Goal: Task Accomplishment & Management: Manage account settings

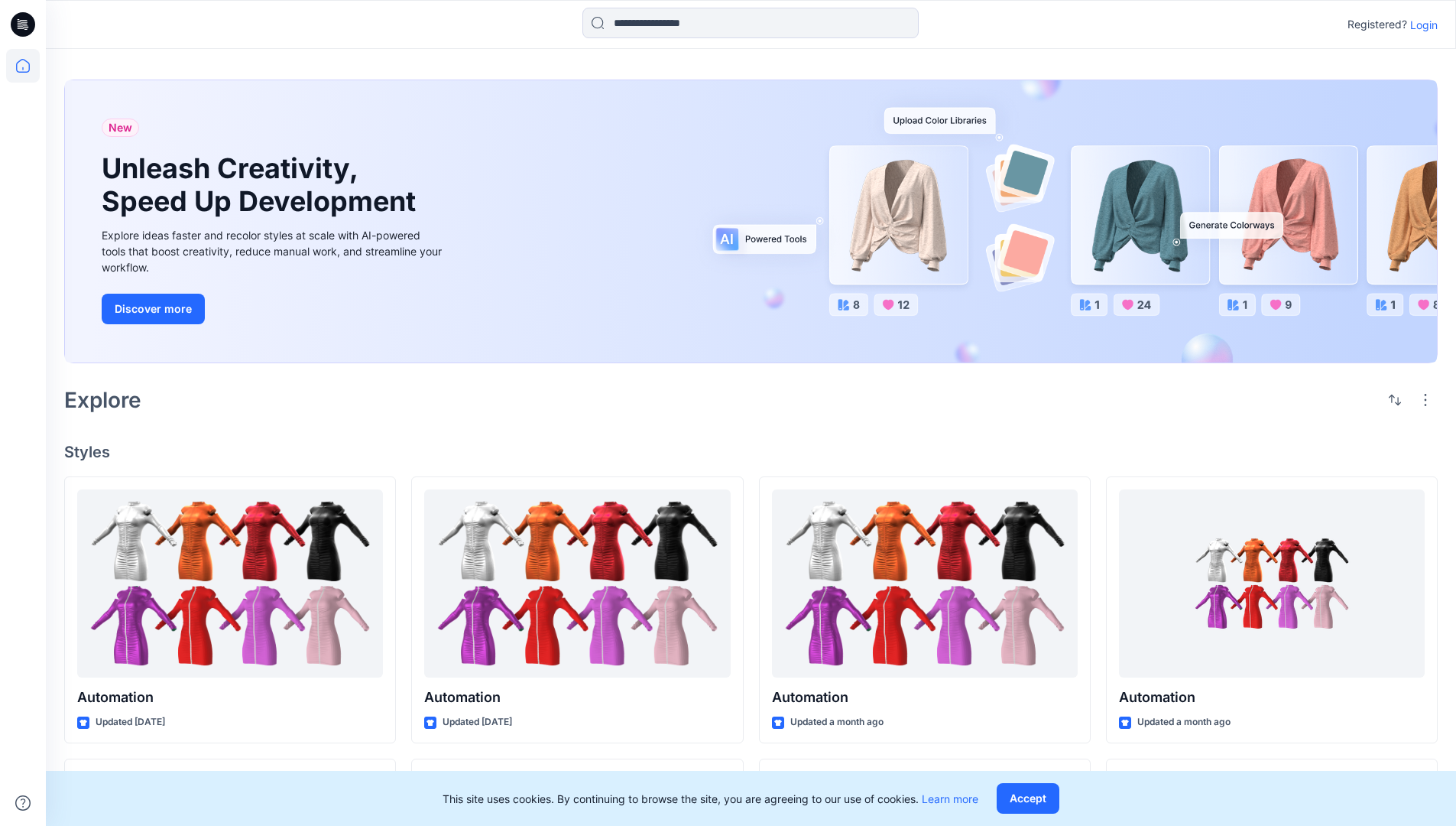
click at [1420, 24] on p "Login" at bounding box center [1423, 24] width 28 height 16
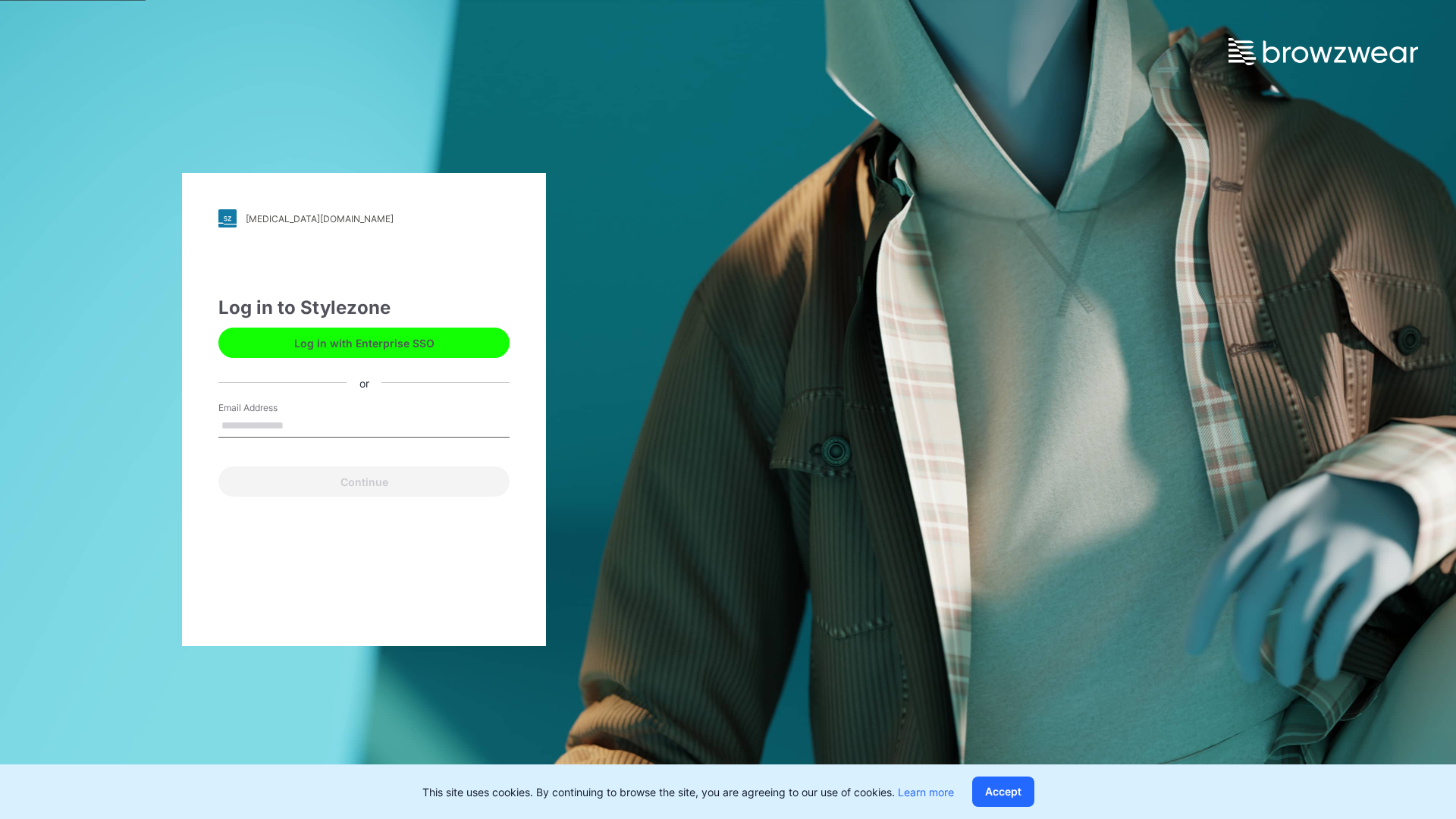
click at [300, 425] on input "Email Address" at bounding box center [364, 426] width 291 height 23
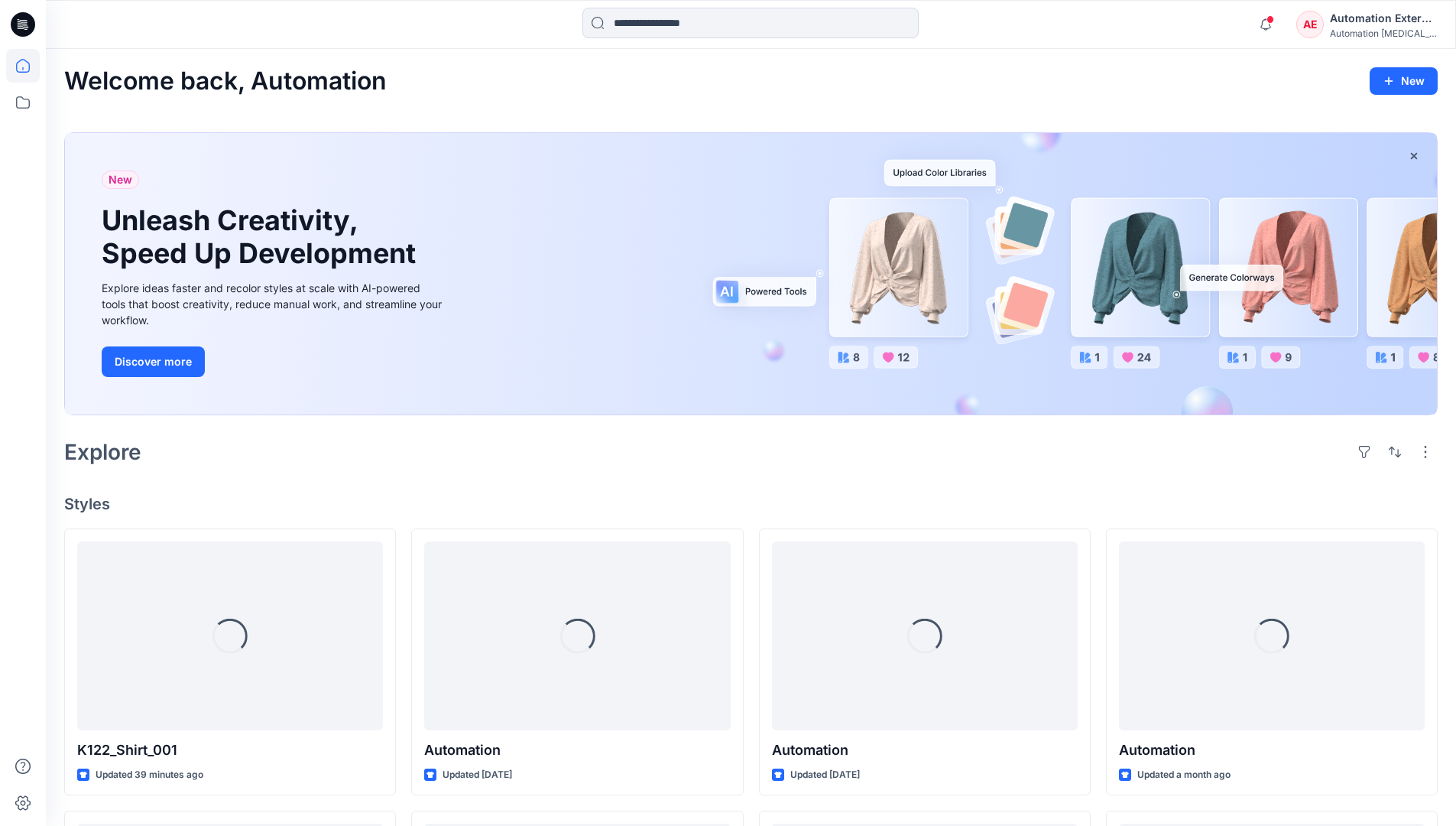
click at [29, 65] on icon at bounding box center [22, 65] width 13 height 13
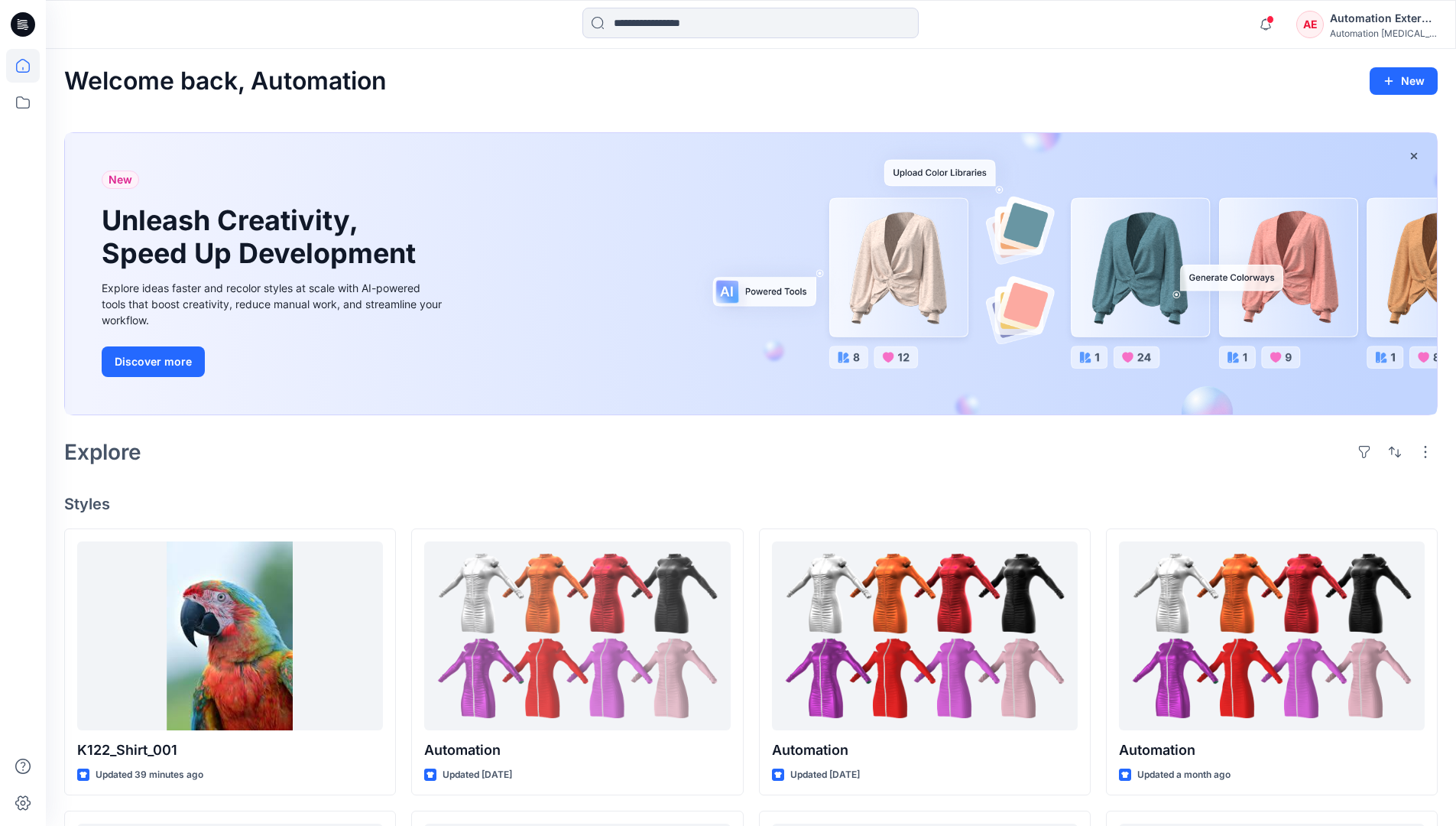
scroll to position [131, 0]
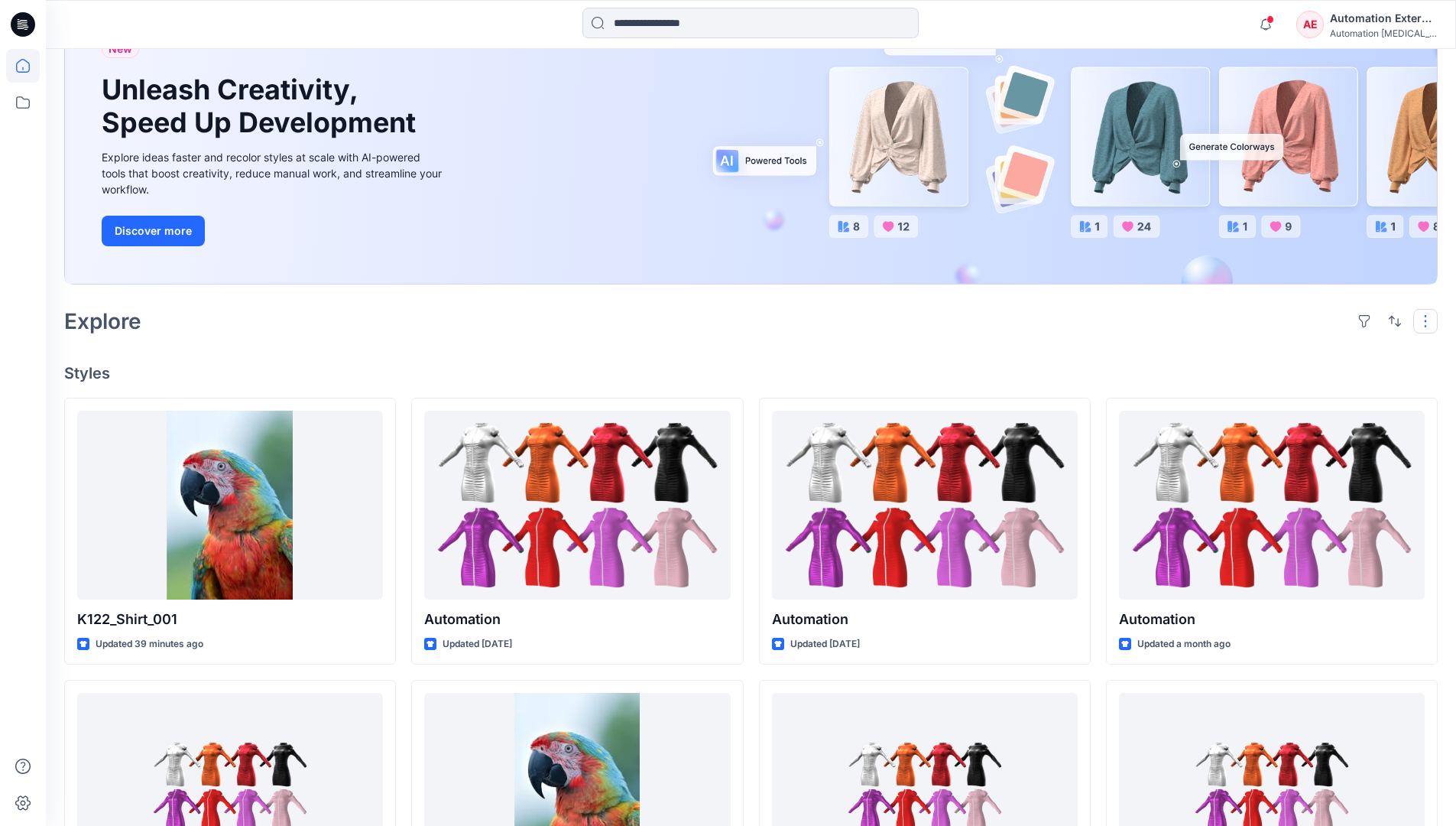
click at [1428, 320] on button "button" at bounding box center [1425, 320] width 24 height 24
click at [1391, 320] on button "button" at bounding box center [1394, 320] width 24 height 24
click at [1327, 352] on p "Last update" at bounding box center [1343, 360] width 96 height 16
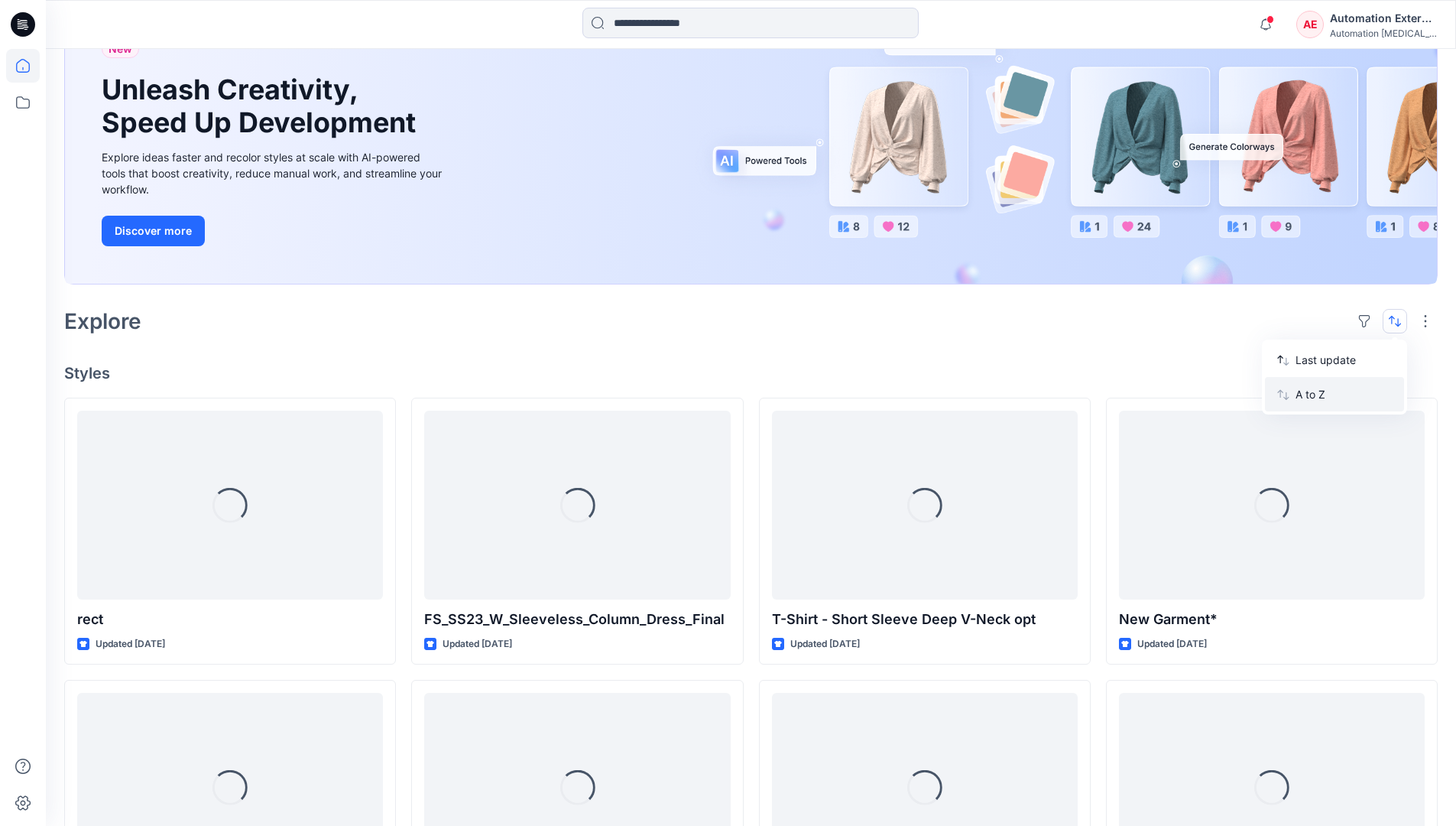
click at [1313, 392] on p "A to Z" at bounding box center [1343, 394] width 96 height 16
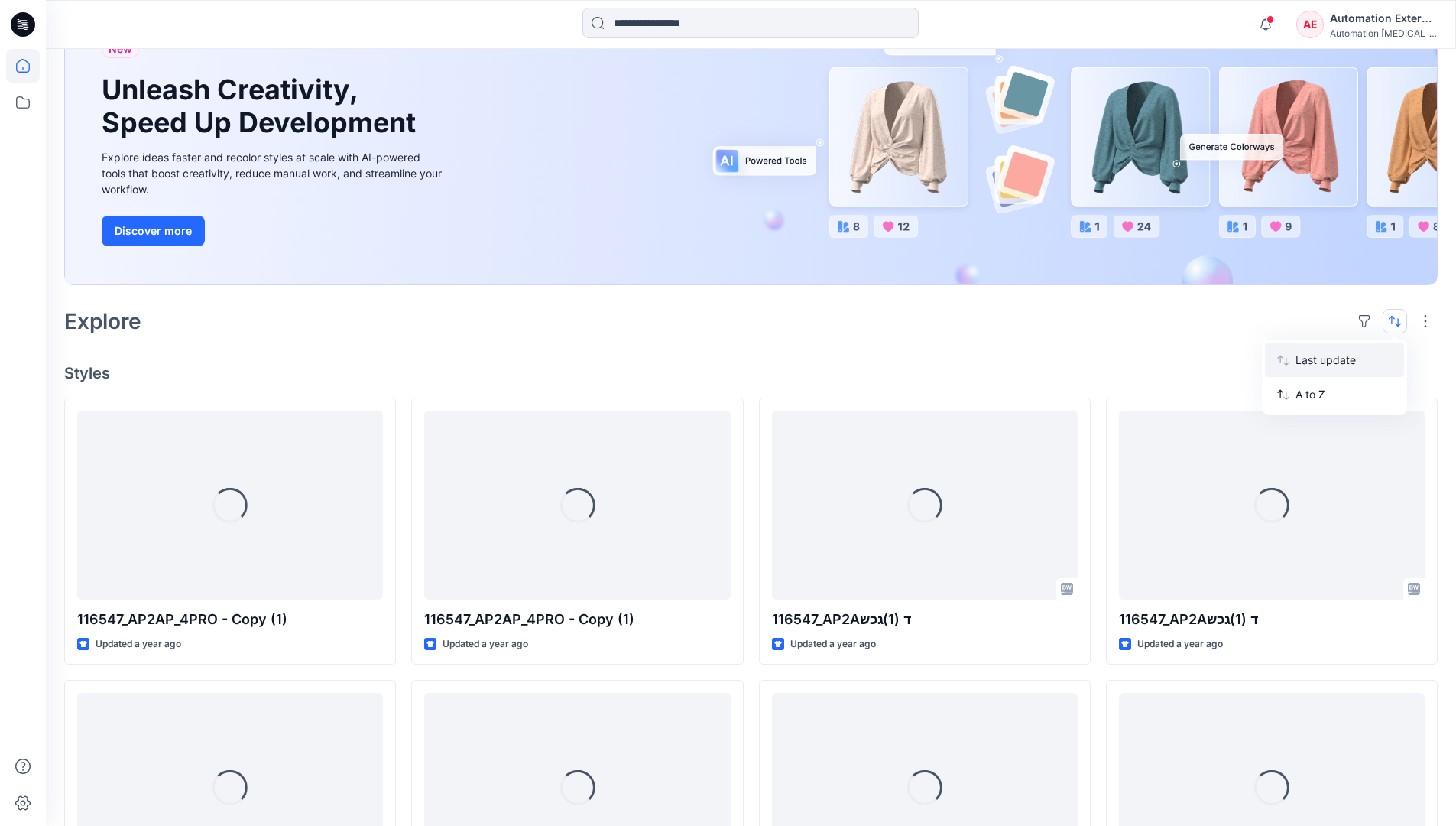
click at [1313, 356] on p "Last update" at bounding box center [1343, 360] width 96 height 16
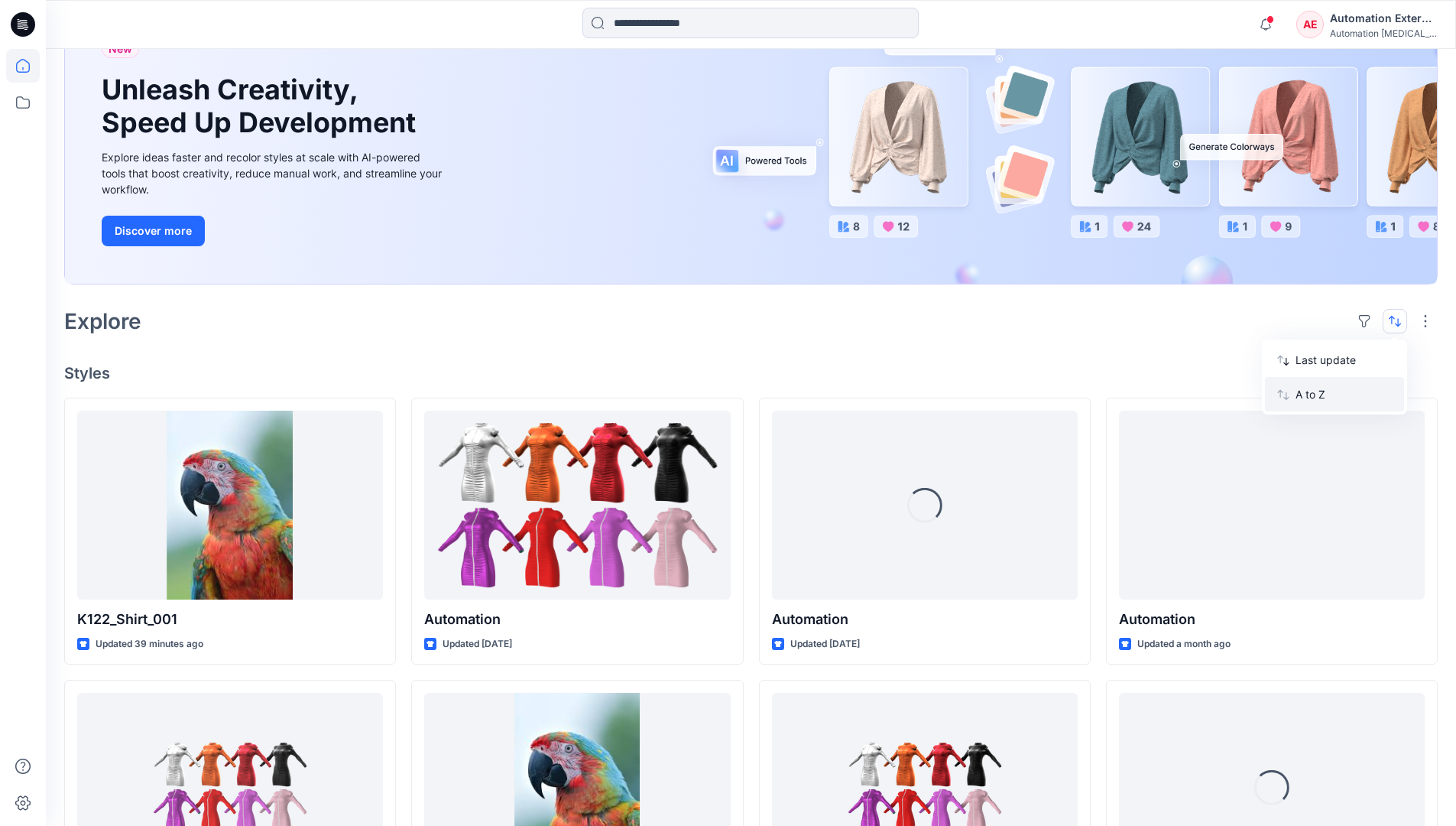
click at [1312, 399] on p "A to Z" at bounding box center [1343, 394] width 96 height 16
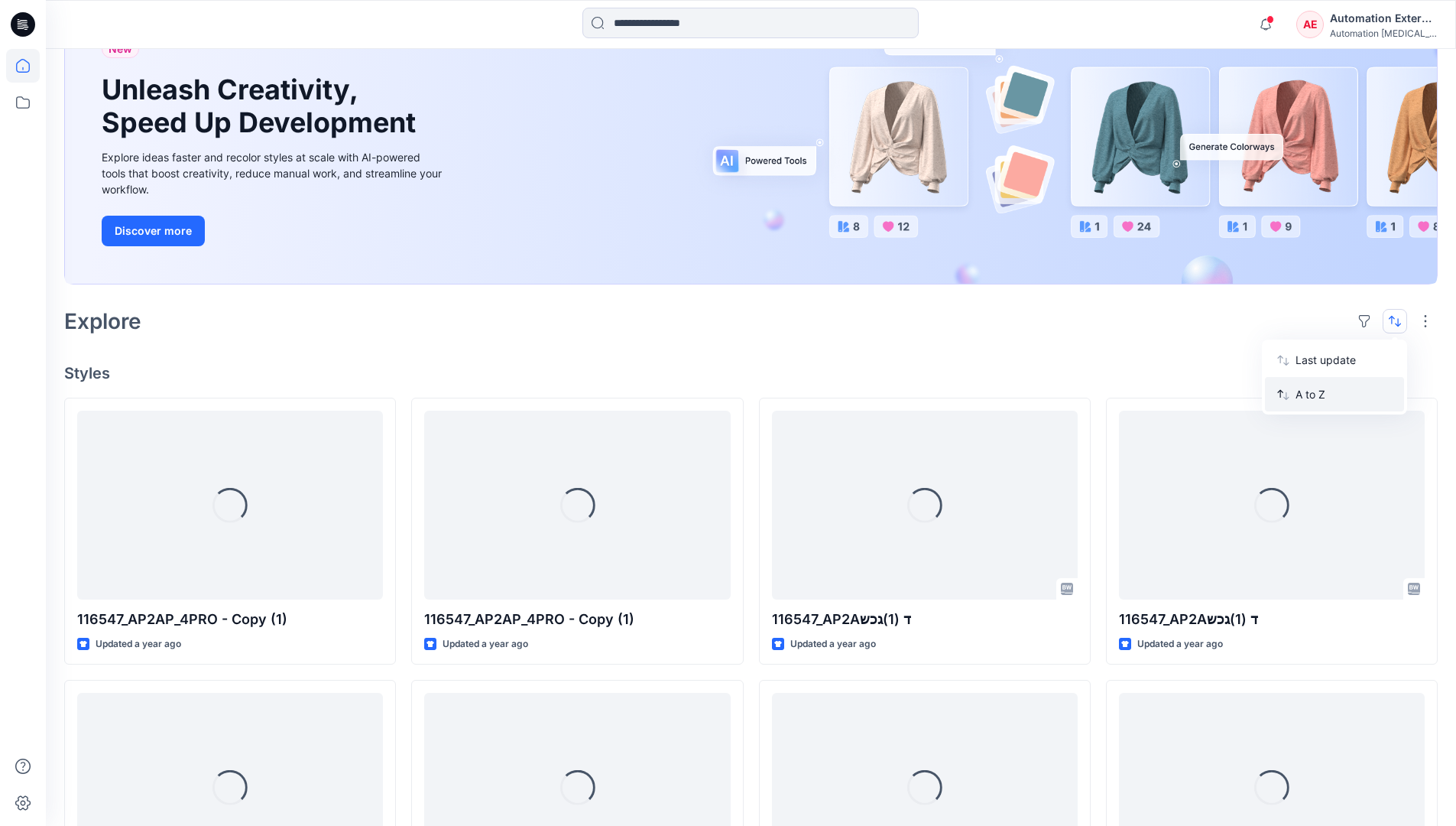
click at [1312, 394] on p "A to Z" at bounding box center [1343, 394] width 96 height 16
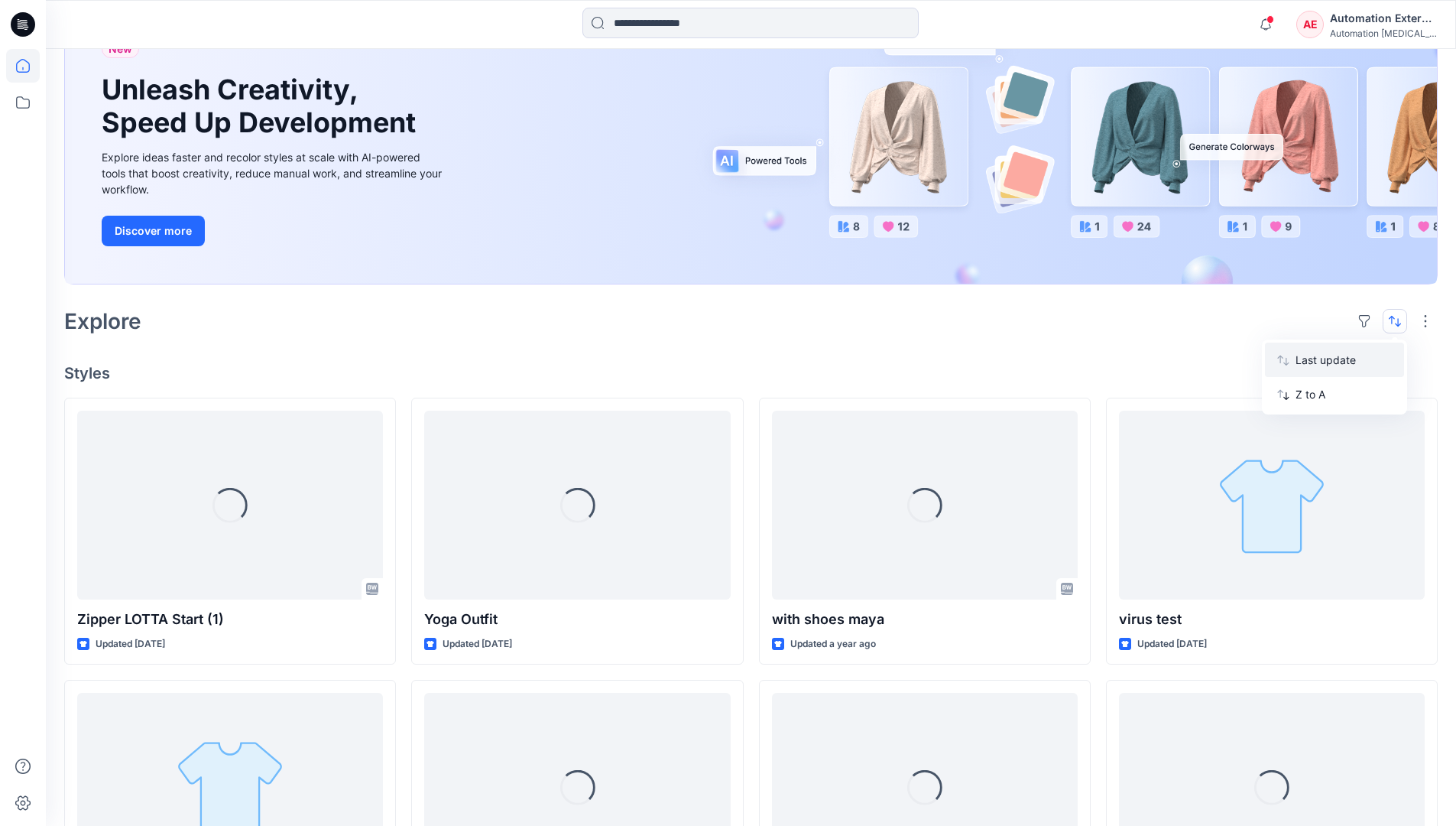
click at [1312, 364] on p "Last update" at bounding box center [1343, 360] width 96 height 16
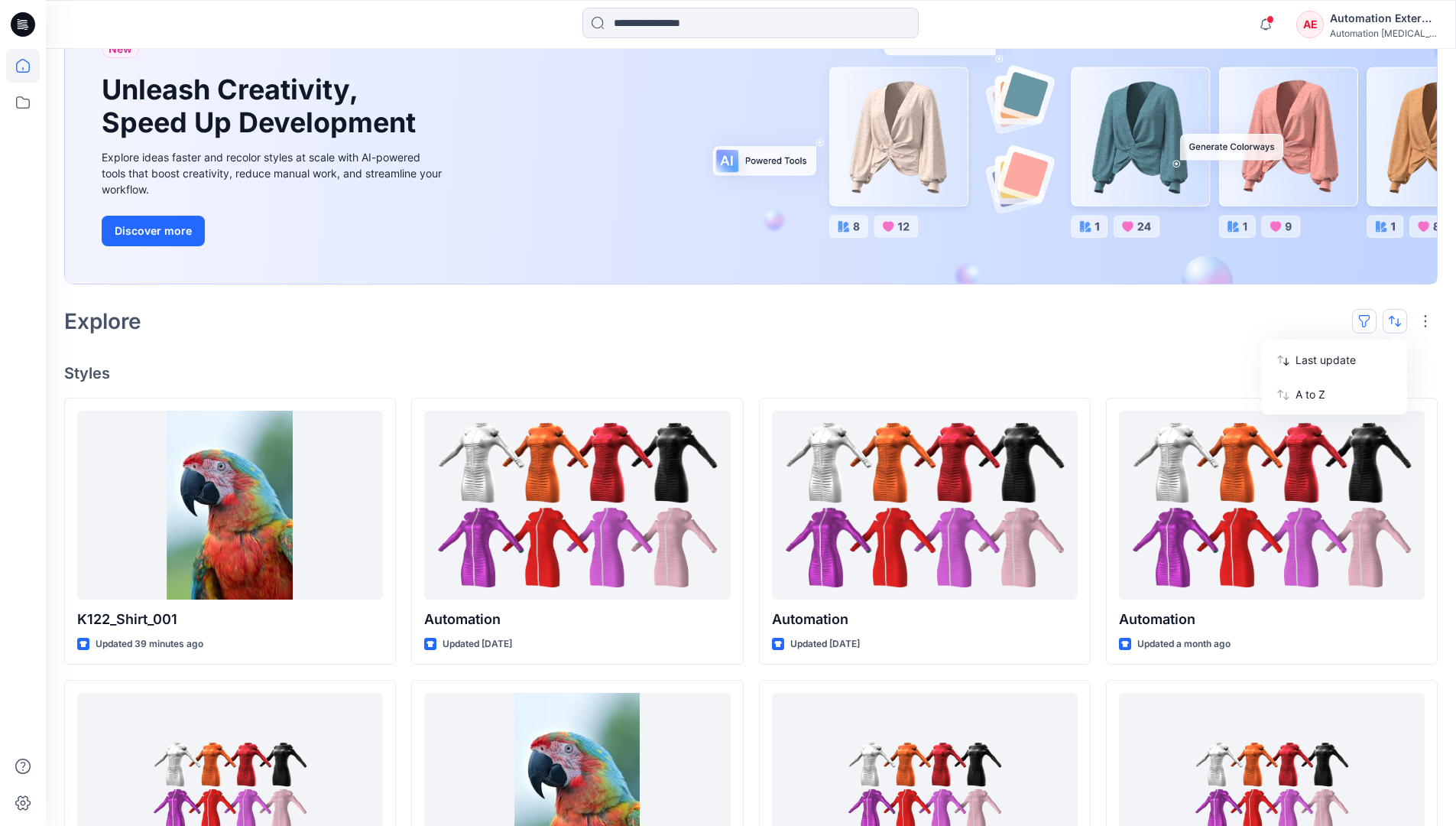
click at [1370, 320] on button "button" at bounding box center [1364, 320] width 24 height 24
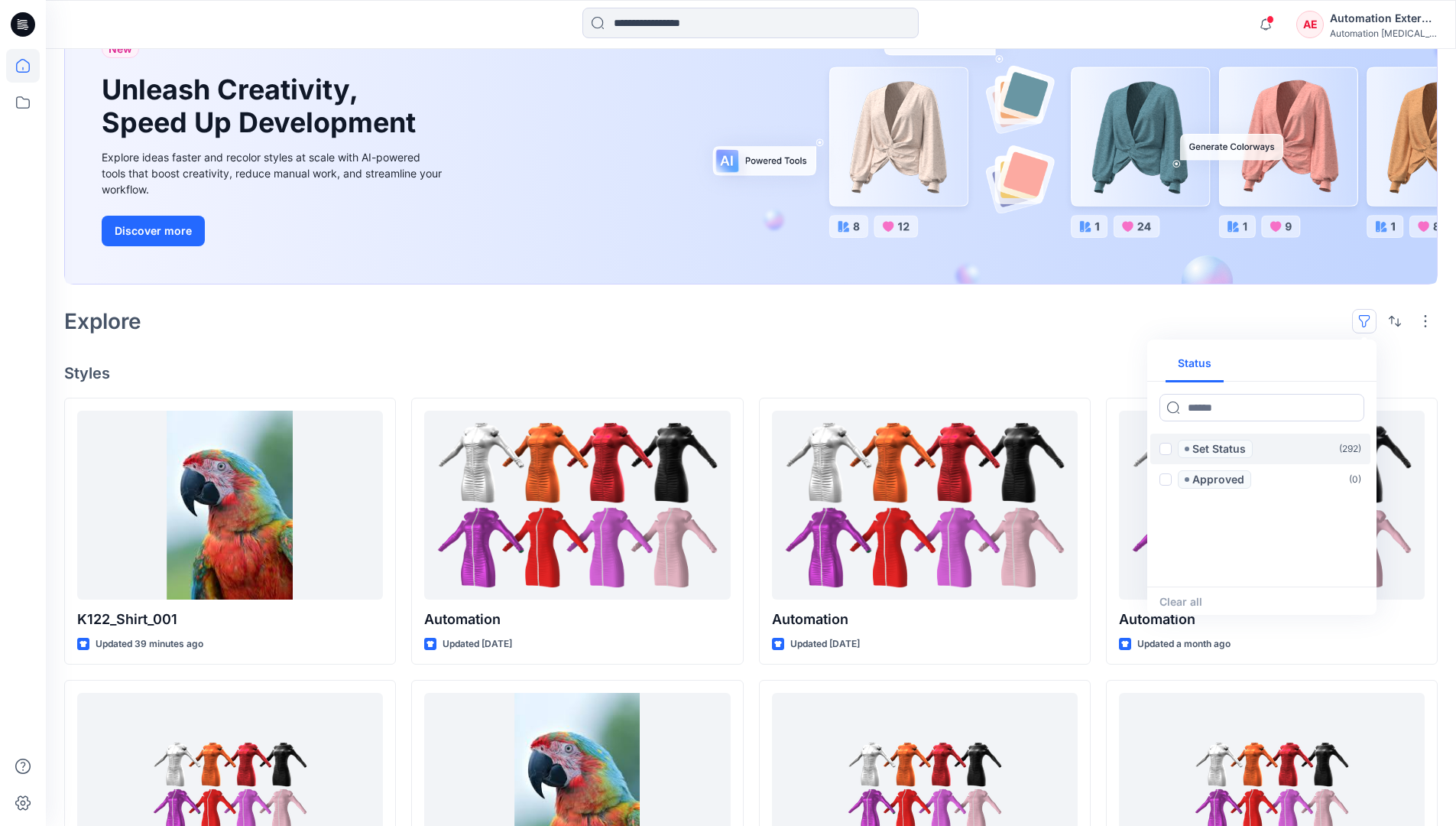
click at [1166, 451] on span at bounding box center [1166, 449] width 13 height 13
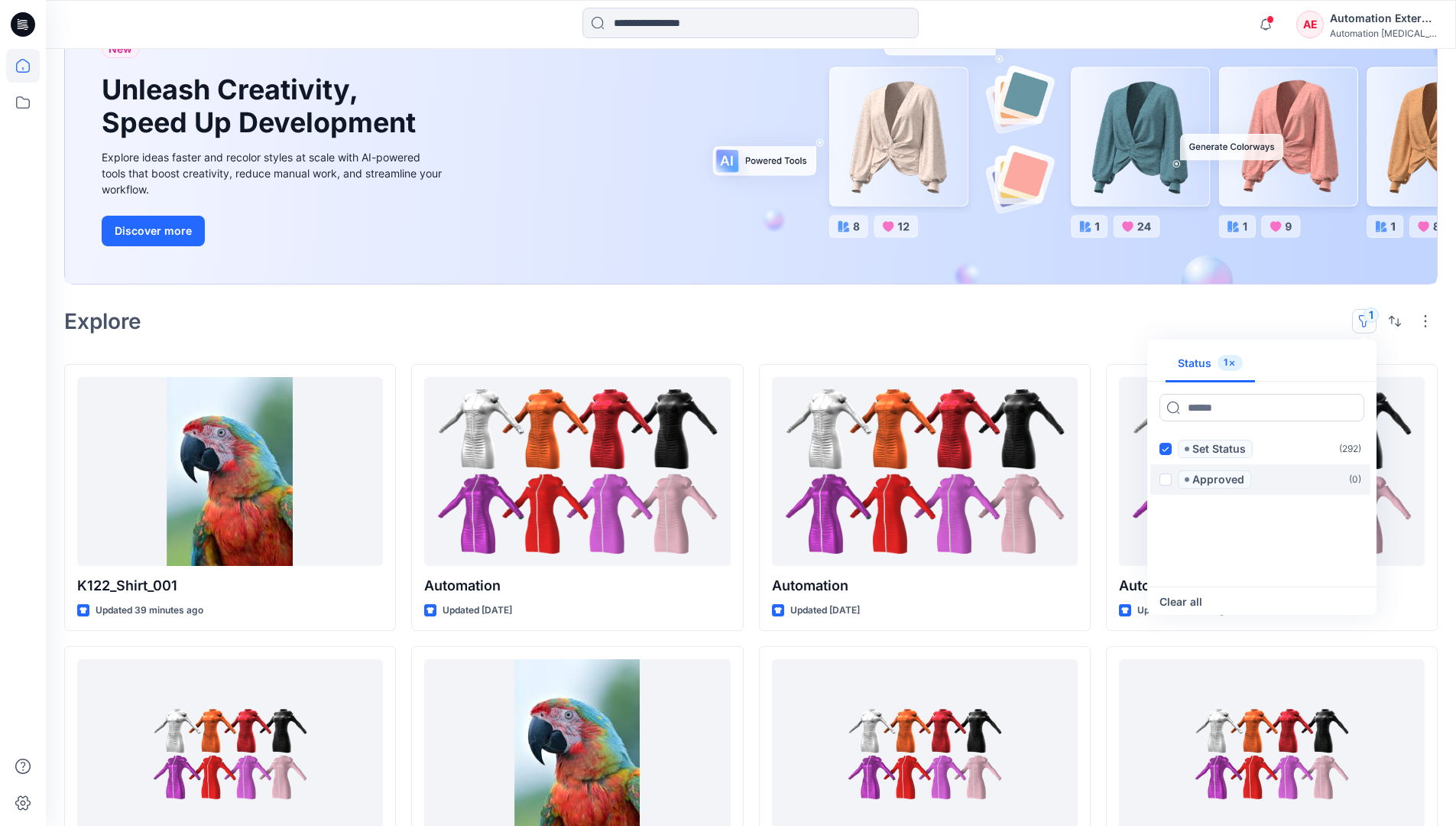
click at [1168, 477] on span at bounding box center [1166, 480] width 13 height 13
click at [1166, 450] on icon at bounding box center [1165, 449] width 7 height 6
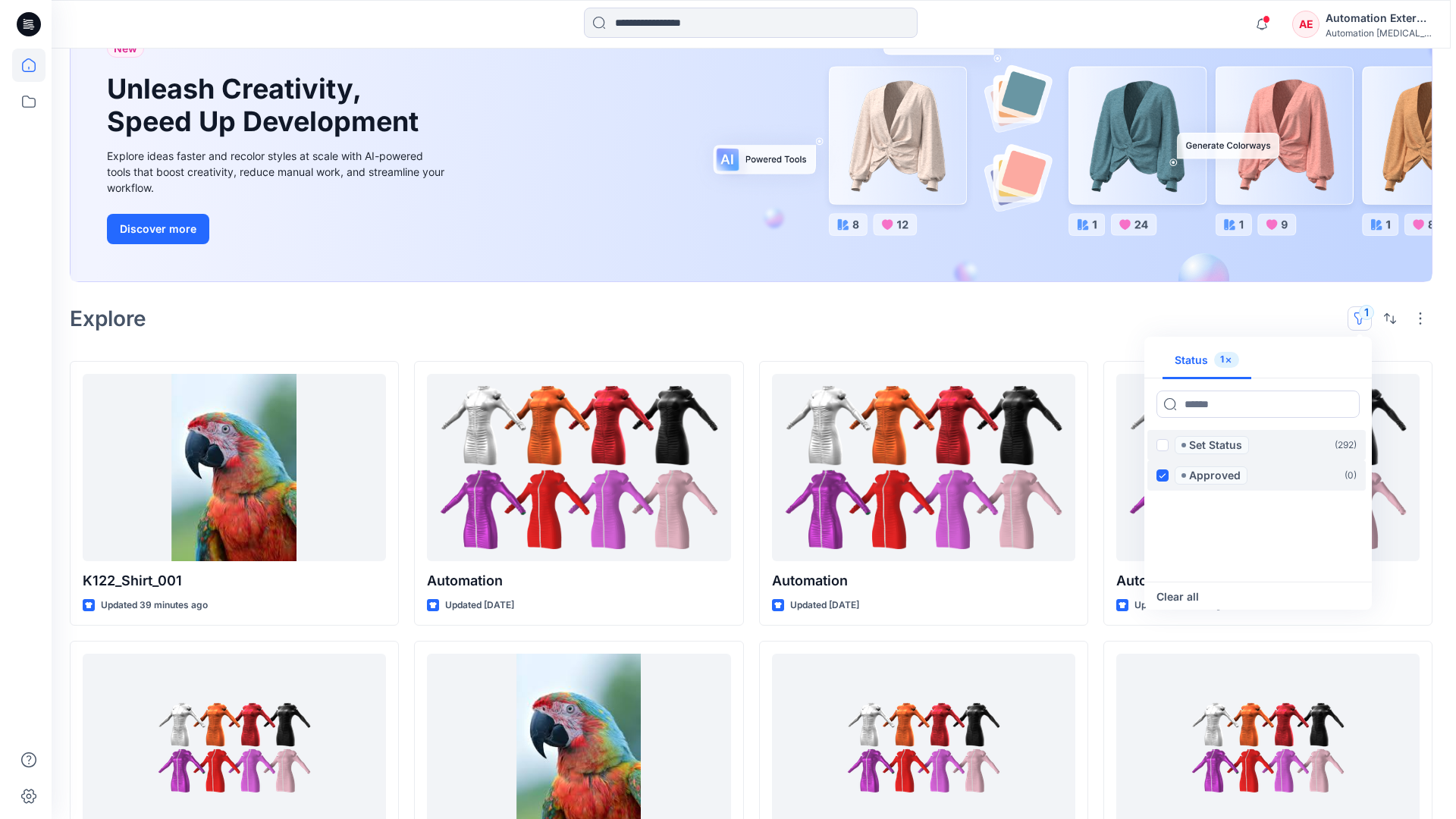
scroll to position [117, 0]
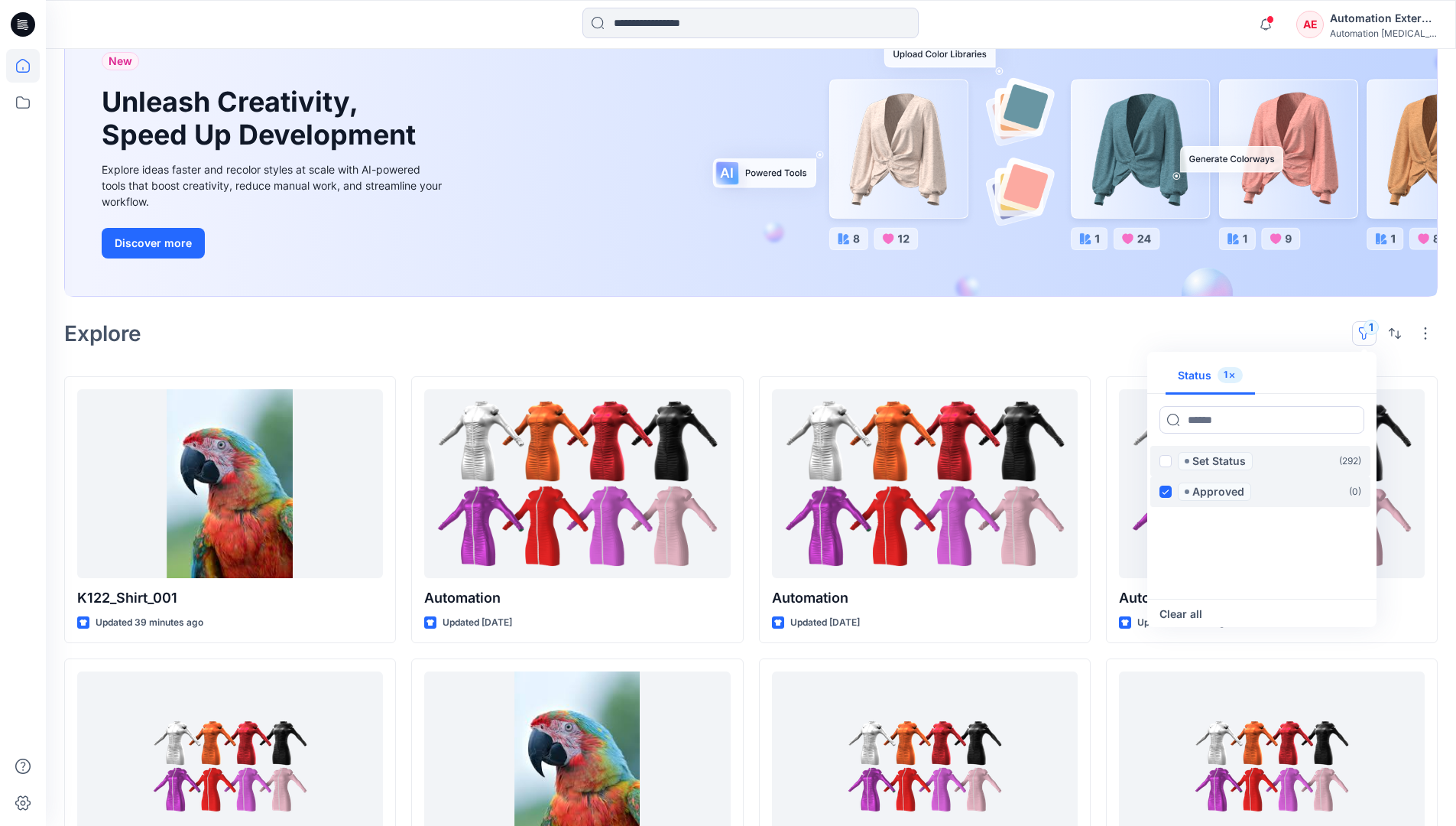
click at [1166, 490] on icon at bounding box center [1165, 491] width 7 height 6
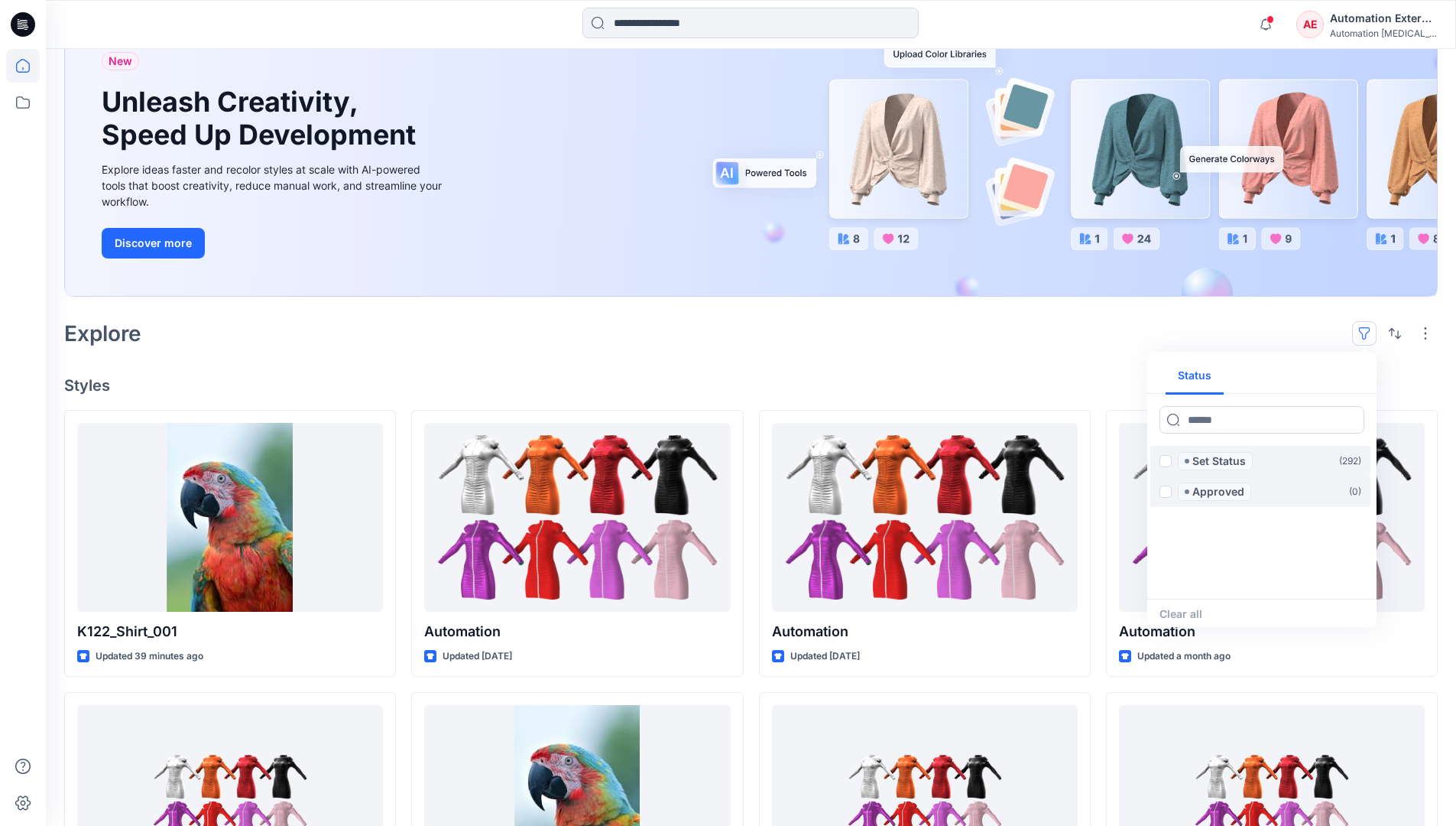
click at [1317, 377] on div "Status" at bounding box center [1261, 376] width 229 height 36
click at [1204, 375] on button "Status" at bounding box center [1195, 376] width 58 height 37
click at [1216, 424] on input at bounding box center [1262, 420] width 205 height 28
type input "******"
click at [1222, 462] on p "Set Status" at bounding box center [1219, 461] width 54 height 18
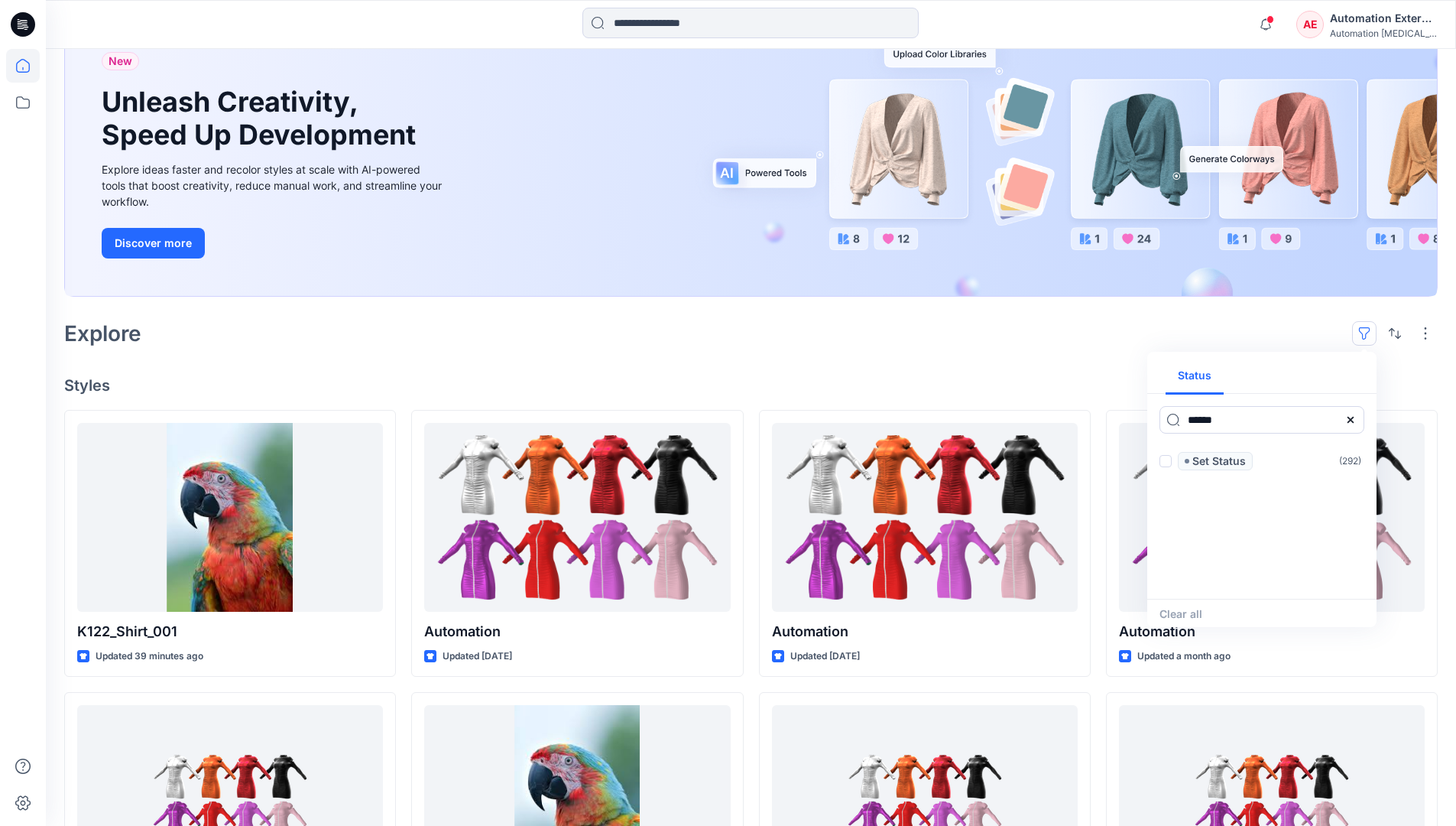
click at [1354, 424] on icon at bounding box center [1351, 420] width 13 height 13
click at [1204, 381] on button "Status" at bounding box center [1195, 376] width 58 height 37
click at [1218, 461] on p "Set Status" at bounding box center [1219, 461] width 54 height 18
click at [1169, 462] on span at bounding box center [1166, 461] width 13 height 13
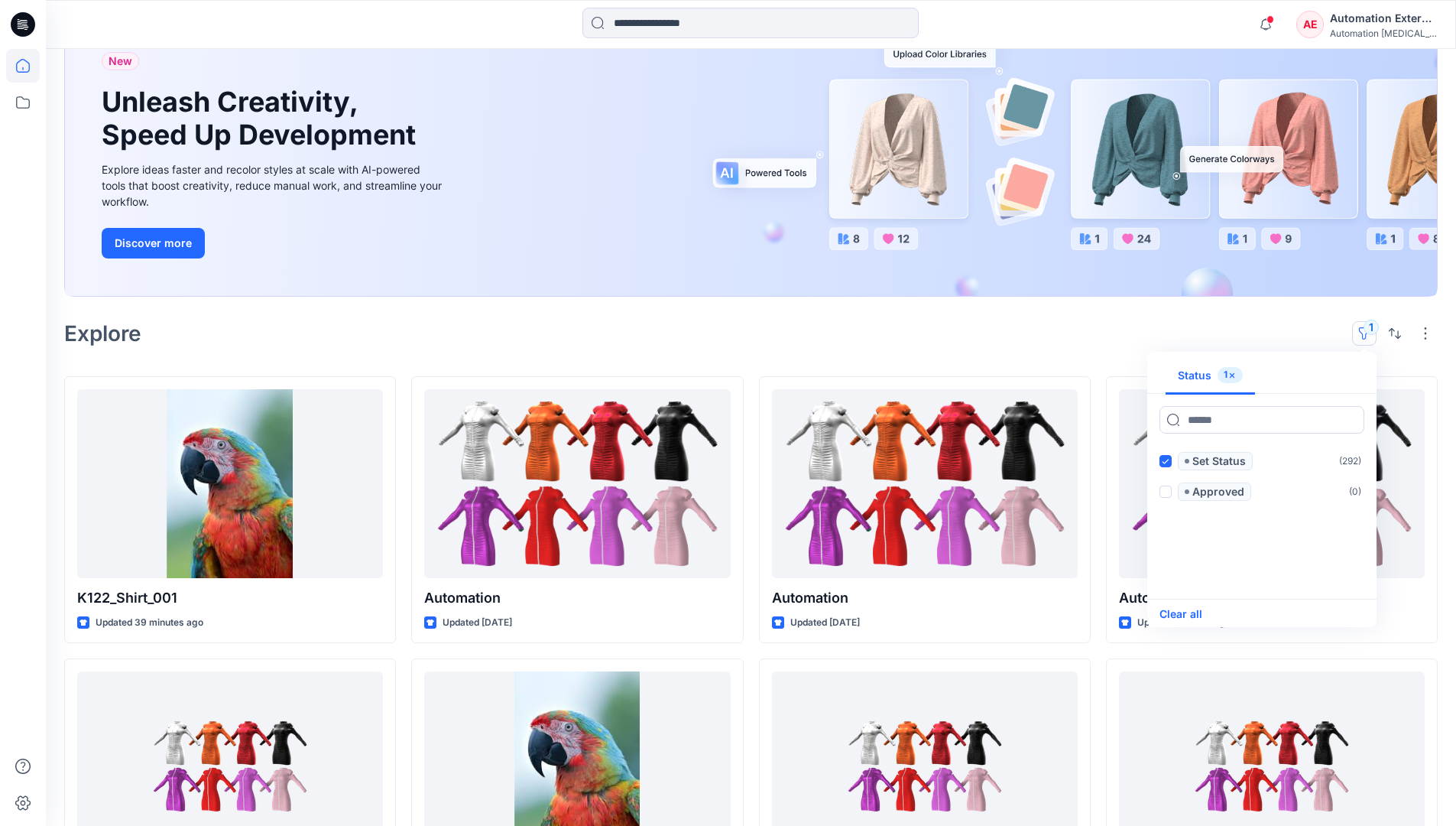
click at [1192, 613] on button "Clear all" at bounding box center [1181, 613] width 42 height 18
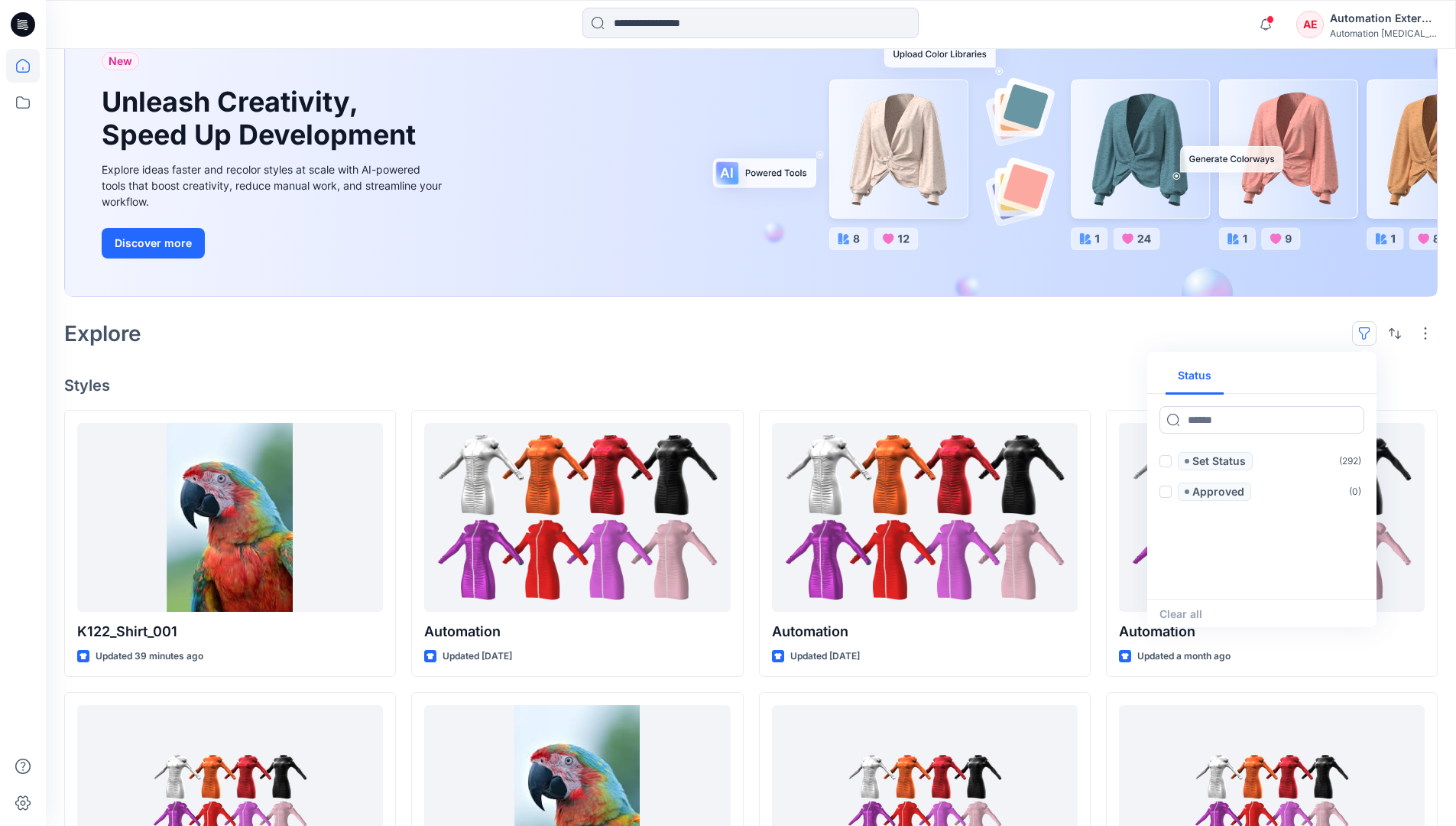
click at [1368, 328] on button "button" at bounding box center [1364, 333] width 24 height 24
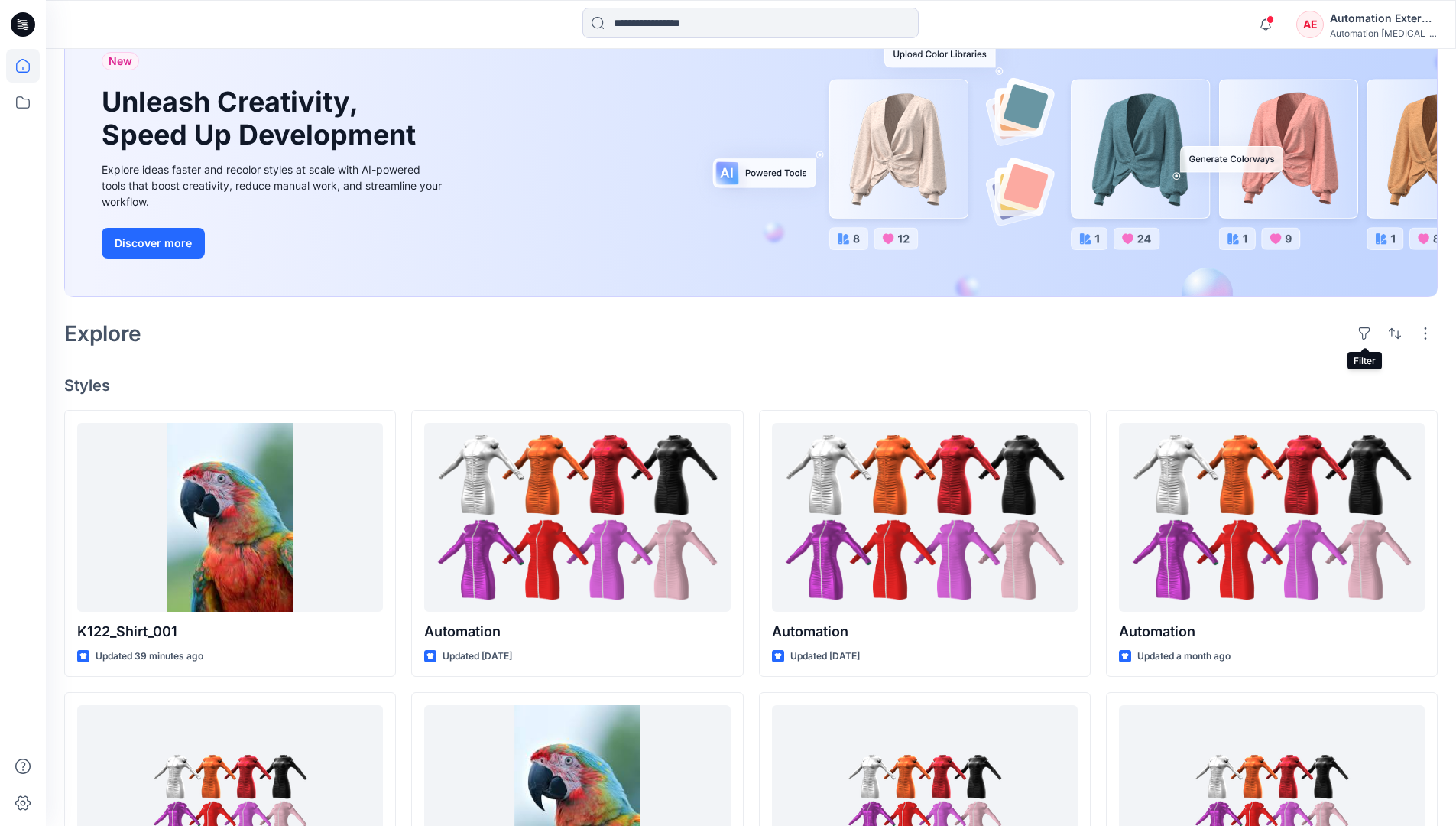
click at [1384, 24] on div "Automation External" at bounding box center [1383, 18] width 107 height 18
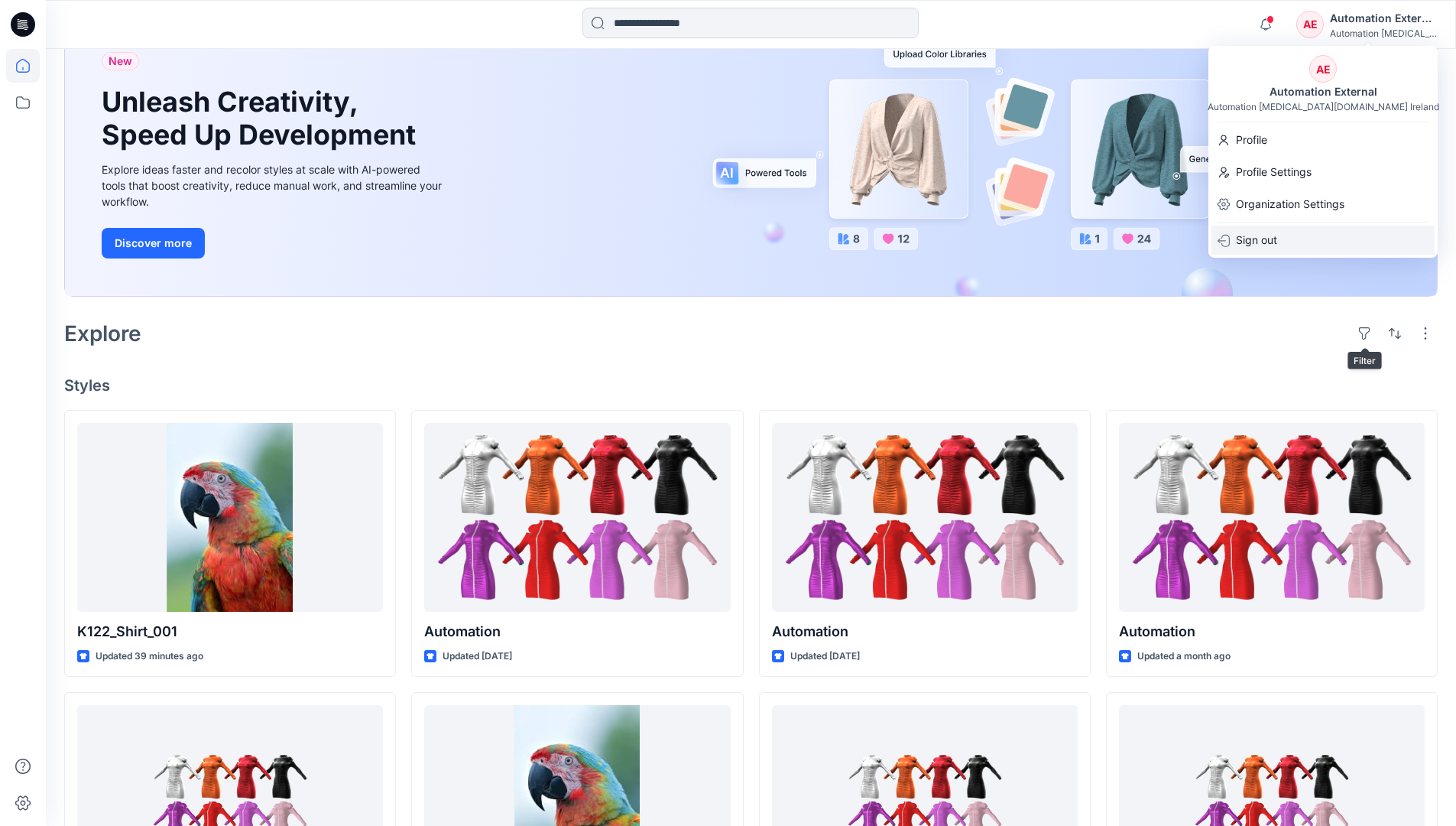
click at [1285, 238] on div "Sign out" at bounding box center [1323, 239] width 224 height 29
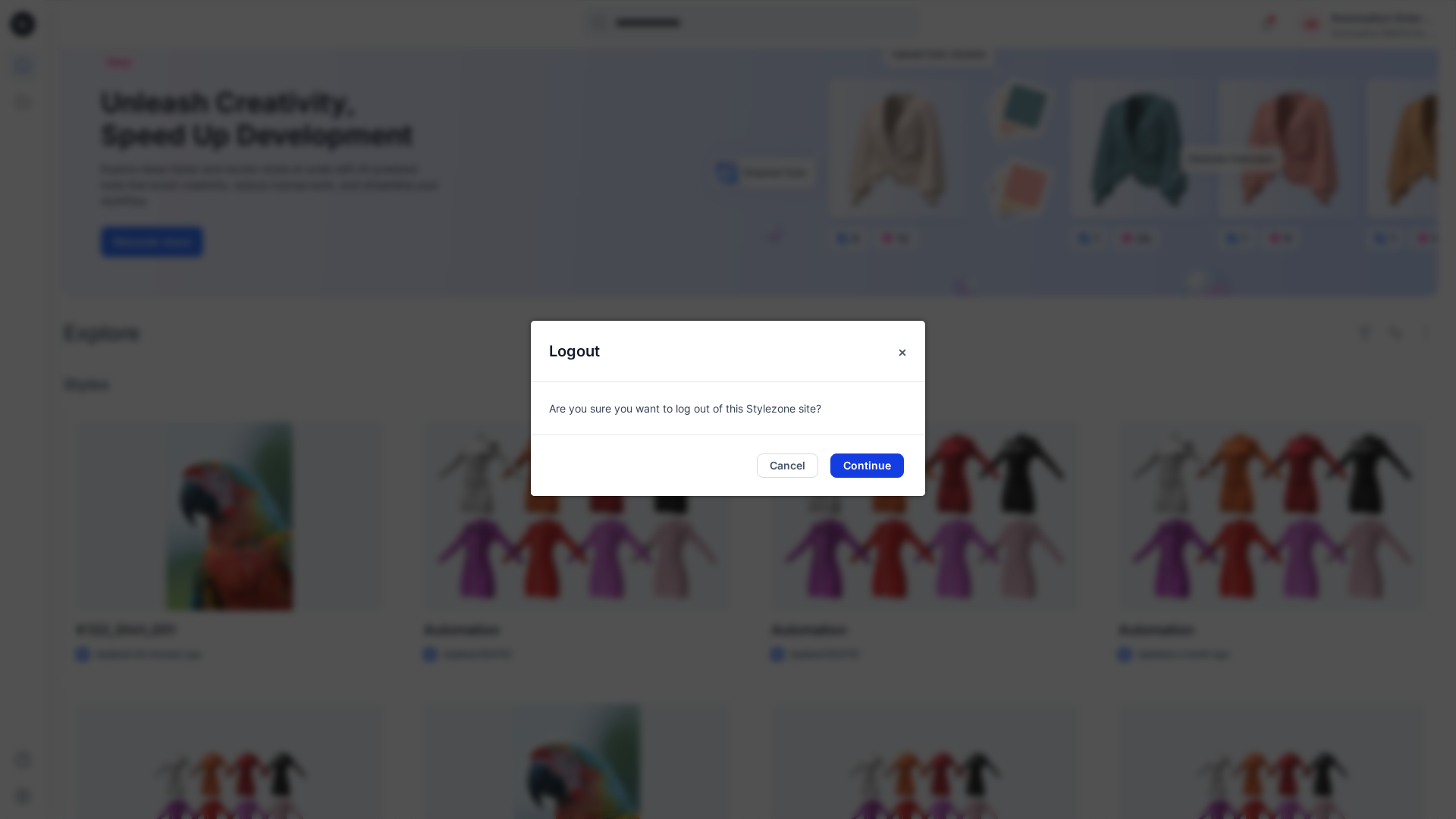
click at [876, 459] on button "Continue" at bounding box center [867, 465] width 73 height 24
